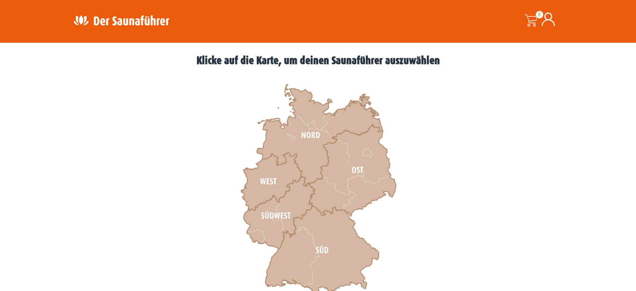
scroll to position [251, 0]
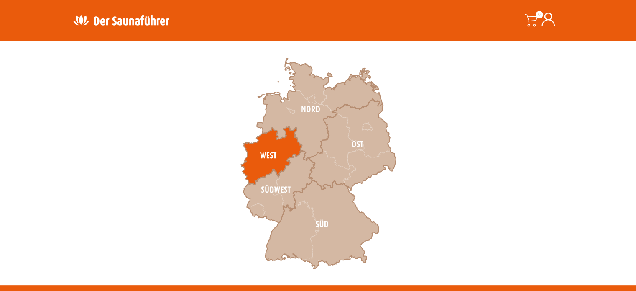
click at [264, 156] on icon at bounding box center [271, 156] width 61 height 58
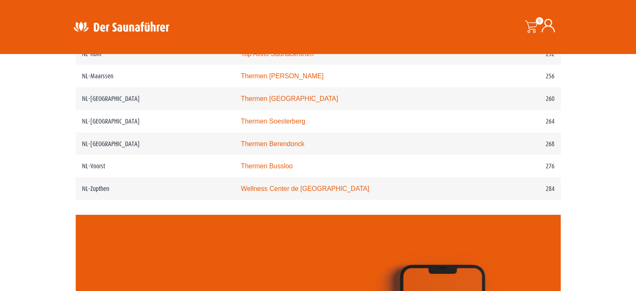
scroll to position [1798, 0]
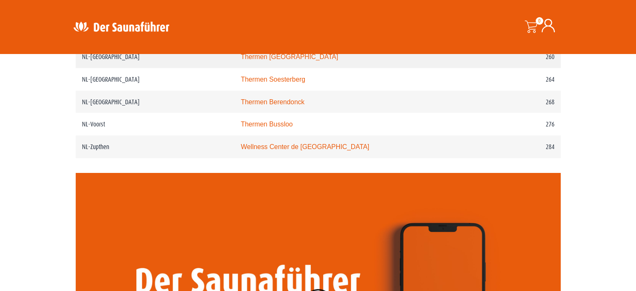
click at [314, 60] on link "Thermen Maastricht" at bounding box center [289, 56] width 97 height 7
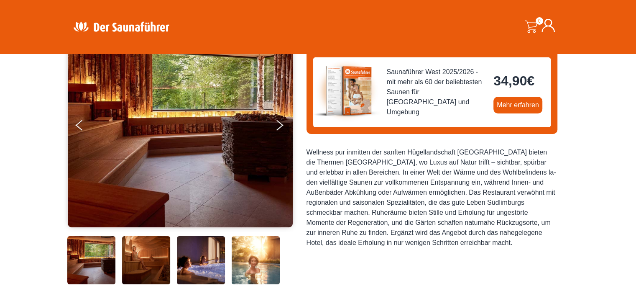
scroll to position [42, 0]
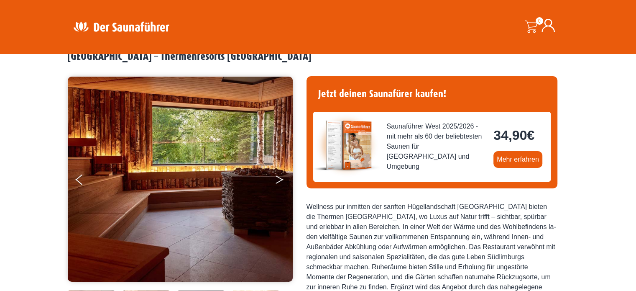
click at [278, 181] on button "Next" at bounding box center [285, 181] width 21 height 21
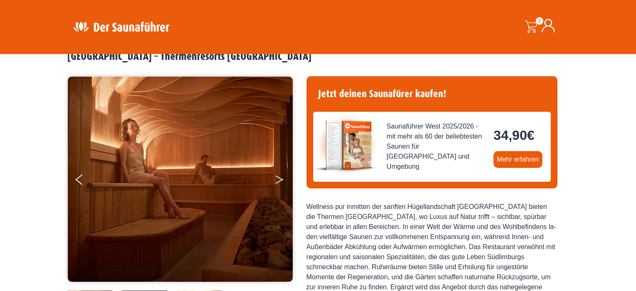
click at [278, 181] on button "Next" at bounding box center [285, 181] width 21 height 21
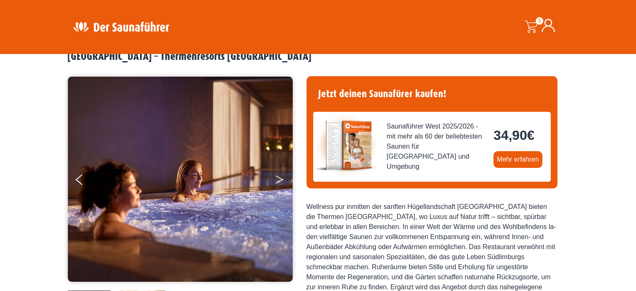
click at [278, 181] on button "Next" at bounding box center [285, 181] width 21 height 21
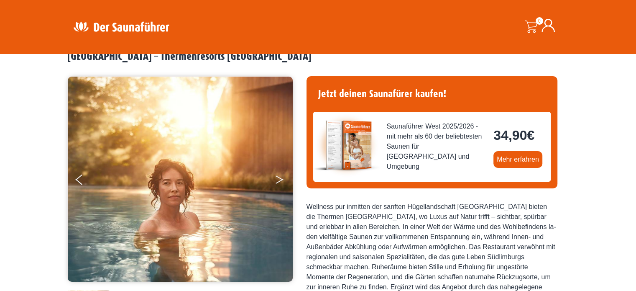
click at [278, 181] on button "Next" at bounding box center [285, 181] width 21 height 21
click at [282, 182] on icon "Next" at bounding box center [280, 181] width 8 height 5
click at [278, 179] on button "Next" at bounding box center [285, 181] width 21 height 21
click at [279, 180] on icon "Next" at bounding box center [280, 177] width 8 height 5
click at [81, 180] on button "Previous" at bounding box center [86, 181] width 21 height 21
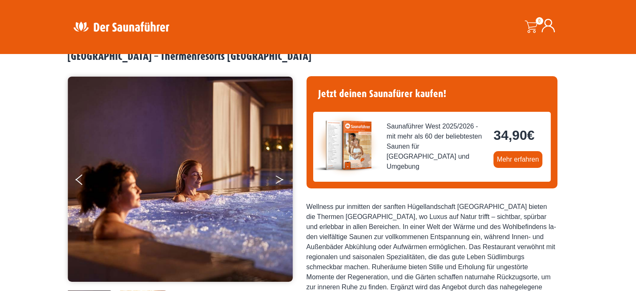
click at [281, 179] on button "Next" at bounding box center [285, 181] width 21 height 21
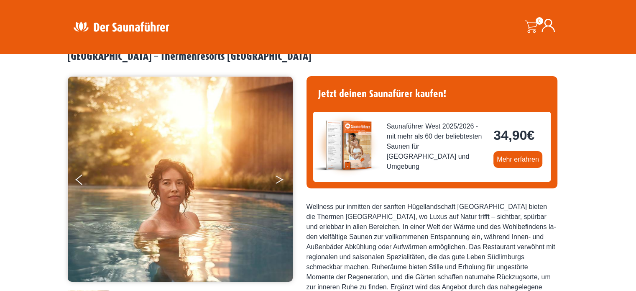
click at [278, 182] on button "Next" at bounding box center [285, 181] width 21 height 21
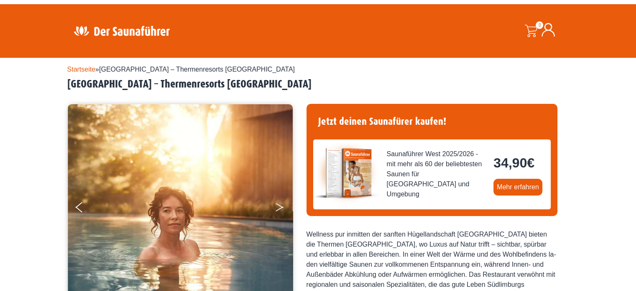
scroll to position [0, 0]
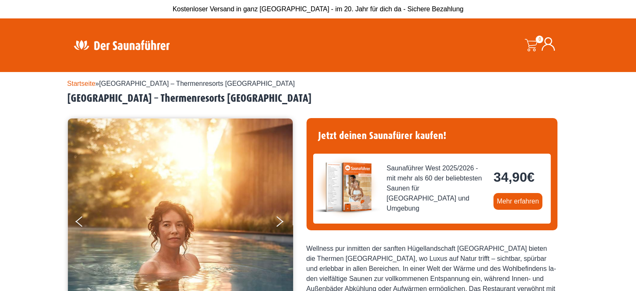
click at [77, 84] on link "Startseite" at bounding box center [81, 83] width 28 height 7
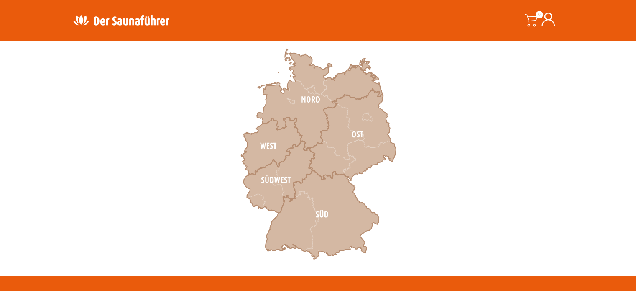
scroll to position [251, 0]
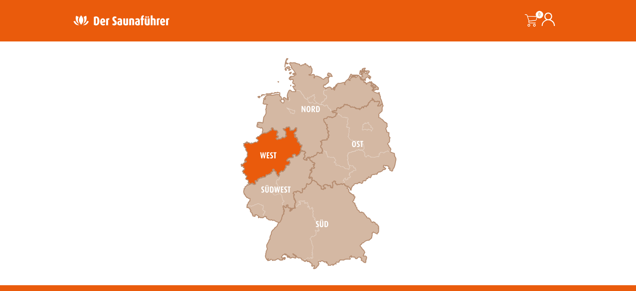
click at [288, 148] on icon at bounding box center [271, 156] width 61 height 58
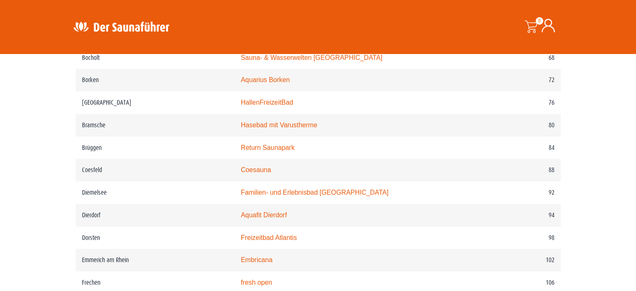
scroll to position [711, 0]
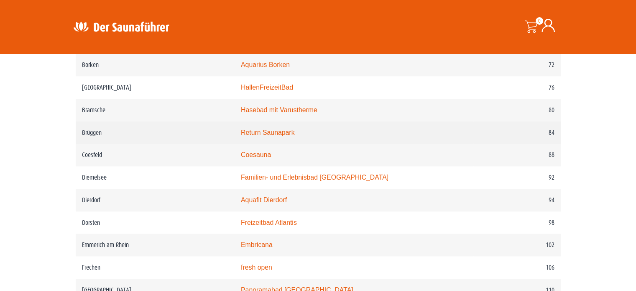
click at [289, 136] on link "Return Saunapark" at bounding box center [268, 132] width 54 height 7
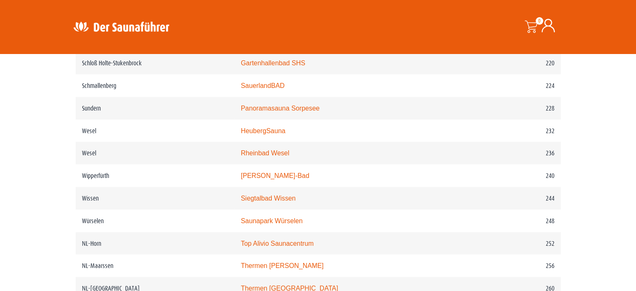
scroll to position [1547, 0]
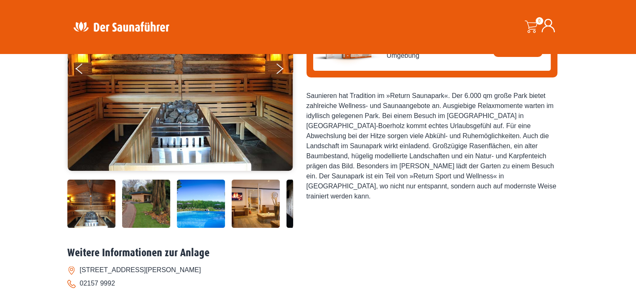
scroll to position [84, 0]
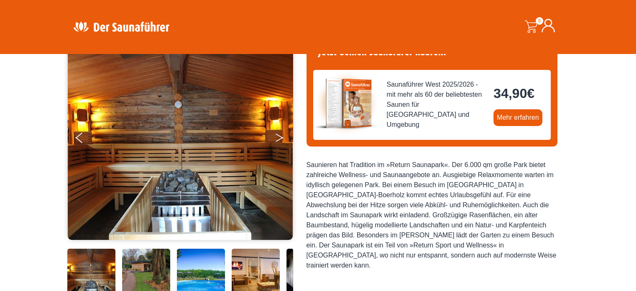
click at [281, 138] on button "Next" at bounding box center [285, 139] width 21 height 21
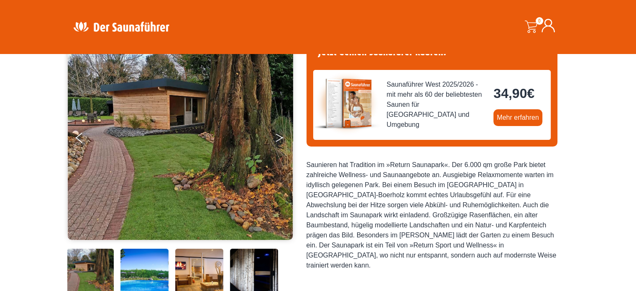
click at [281, 138] on button "Next" at bounding box center [285, 139] width 21 height 21
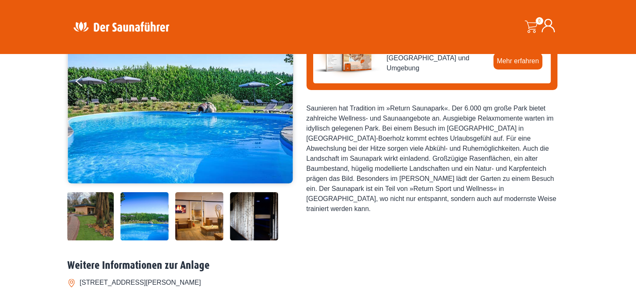
scroll to position [125, 0]
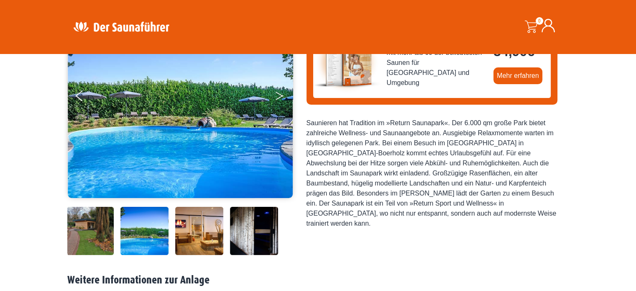
click at [278, 99] on button "Next" at bounding box center [285, 97] width 21 height 21
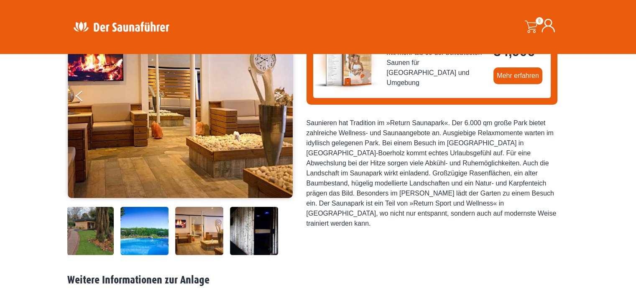
click at [278, 99] on button "Next" at bounding box center [285, 97] width 21 height 21
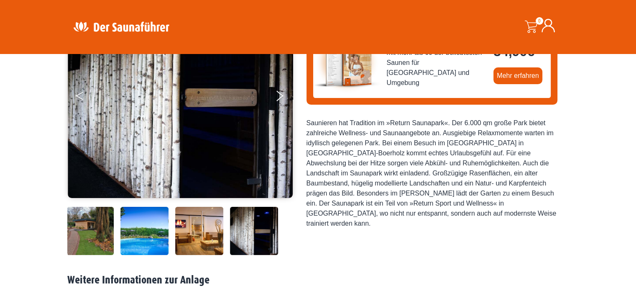
click at [80, 99] on button "Previous" at bounding box center [86, 97] width 21 height 21
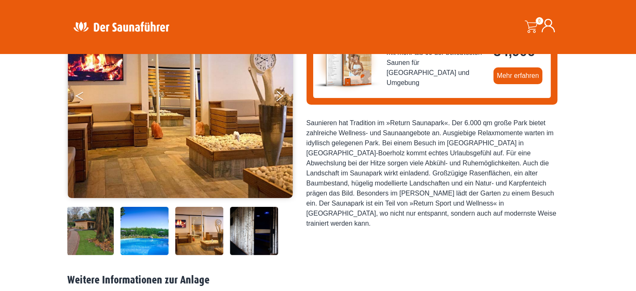
click at [81, 99] on button "Previous" at bounding box center [86, 97] width 21 height 21
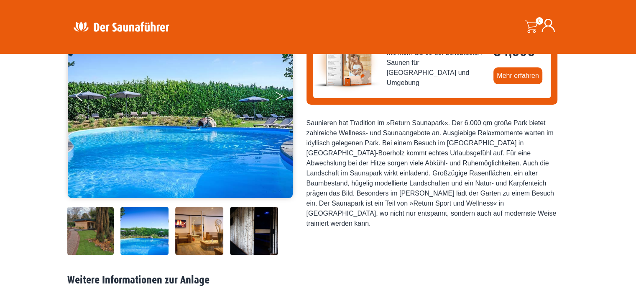
click at [281, 97] on icon "Next" at bounding box center [280, 94] width 8 height 5
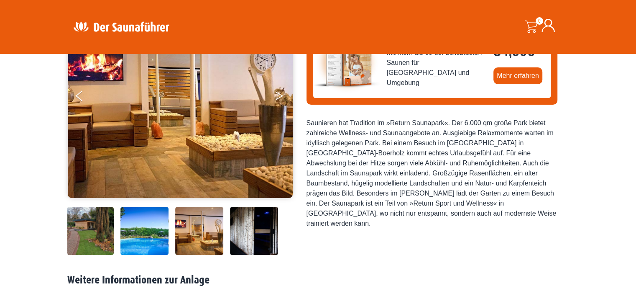
click at [281, 97] on icon "Next" at bounding box center [280, 94] width 8 height 5
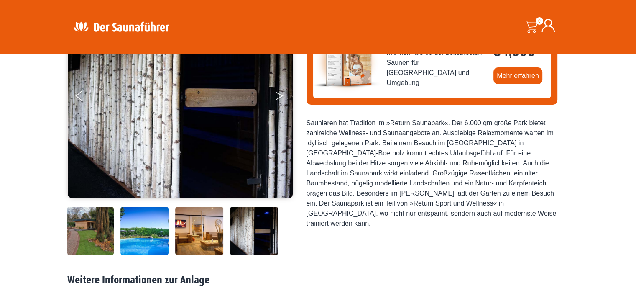
click at [281, 97] on icon "Next" at bounding box center [280, 94] width 8 height 5
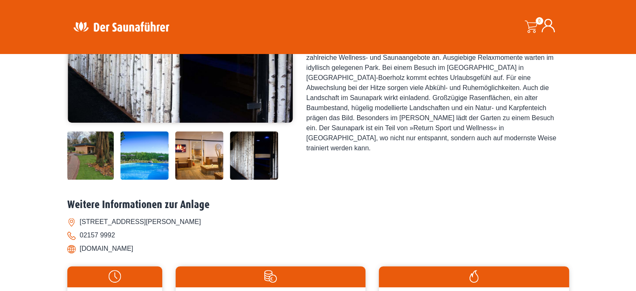
scroll to position [209, 0]
